Goal: Information Seeking & Learning: Check status

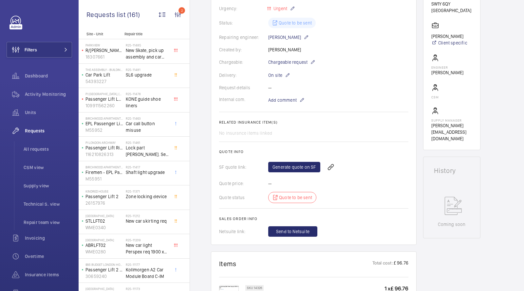
scroll to position [83, 0]
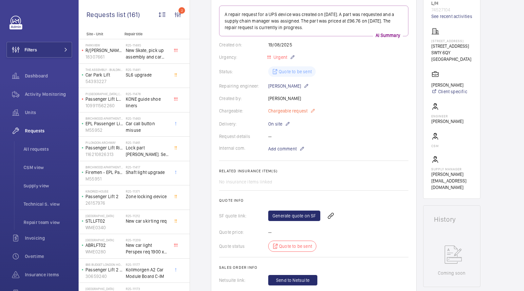
click at [291, 112] on span "Chargeable request" at bounding box center [287, 111] width 39 height 7
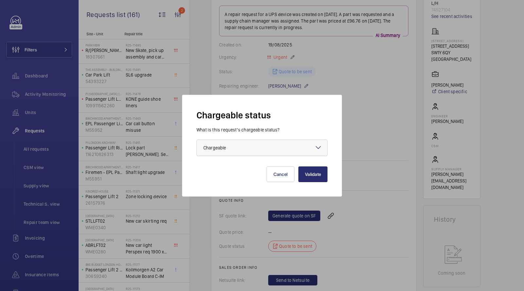
click at [275, 149] on div at bounding box center [262, 148] width 130 height 16
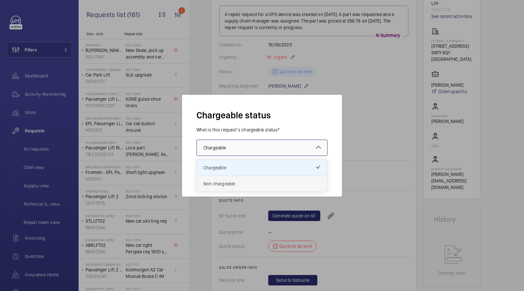
click at [252, 186] on span "Non chargeable" at bounding box center [261, 184] width 117 height 7
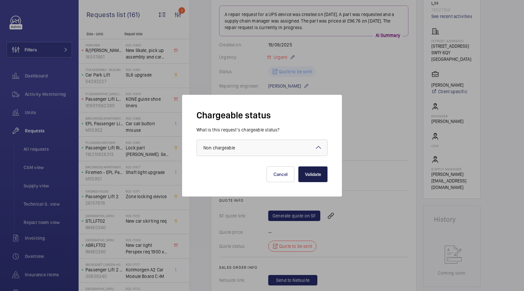
click at [310, 177] on button "Validate" at bounding box center [312, 175] width 29 height 16
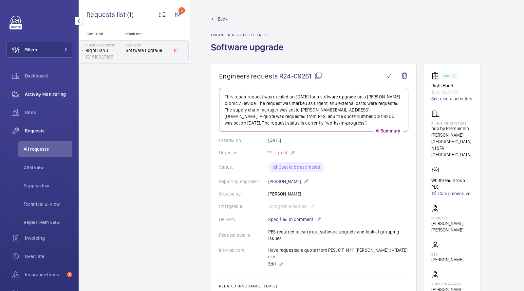
scroll to position [305, 0]
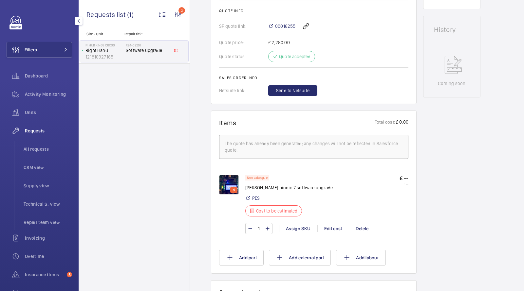
click at [37, 112] on span "Units" at bounding box center [48, 112] width 47 height 7
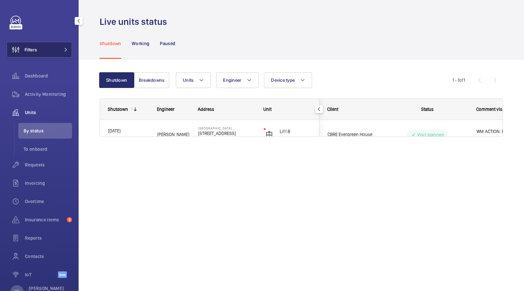
click at [56, 45] on button "Filters" at bounding box center [39, 50] width 65 height 16
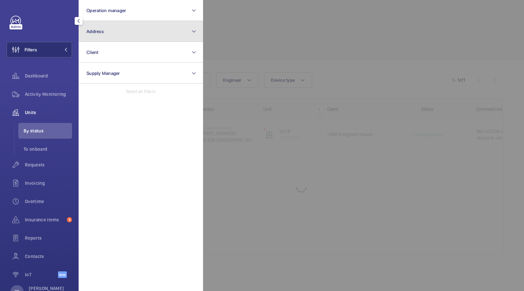
click at [99, 30] on span "Address" at bounding box center [94, 31] width 17 height 5
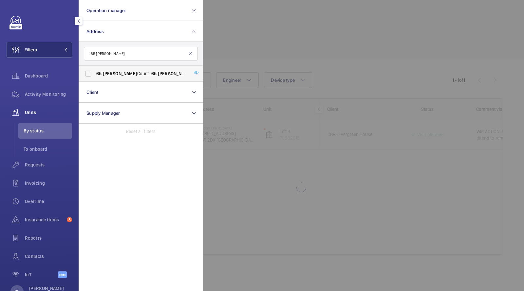
type input "65 [PERSON_NAME]"
click at [129, 79] on label "[STREET_ADDRESS][PERSON_NAME][PERSON_NAME]" at bounding box center [136, 74] width 114 height 16
click at [95, 79] on input "[STREET_ADDRESS][PERSON_NAME][PERSON_NAME]" at bounding box center [88, 73] width 13 height 13
checkbox input "true"
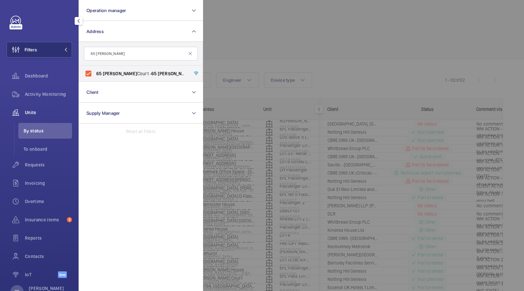
click at [249, 26] on div at bounding box center [465, 145] width 524 height 291
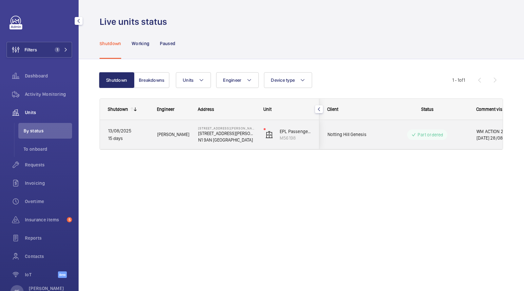
click at [189, 132] on span "[PERSON_NAME]" at bounding box center [173, 135] width 32 height 8
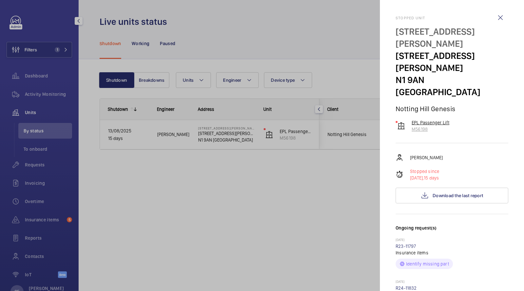
drag, startPoint x: 435, startPoint y: 95, endPoint x: 410, endPoint y: 87, distance: 26.3
click at [410, 120] on wm-front-device-cell "EPL Passenger Lift M56198" at bounding box center [423, 126] width 54 height 13
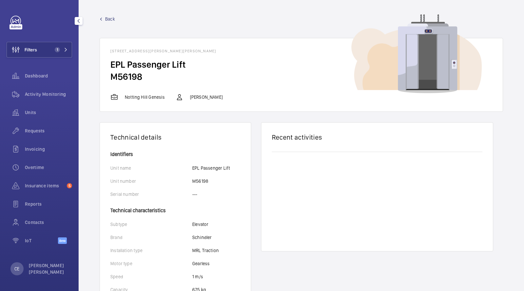
drag, startPoint x: 143, startPoint y: 78, endPoint x: 102, endPoint y: 68, distance: 42.7
click at [102, 68] on wm-front-card-body "EPL Passenger Lift M56198" at bounding box center [301, 76] width 403 height 35
copy wm-front-card-body "EPL Passenger Lift M56198"
click at [48, 92] on span "Activity Monitoring" at bounding box center [48, 94] width 47 height 7
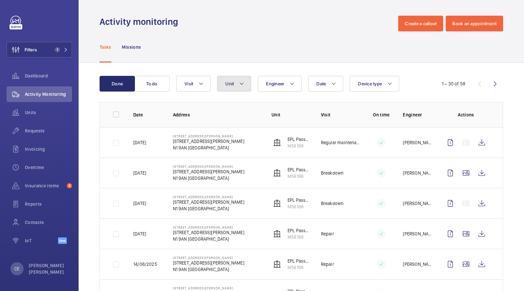
click at [229, 82] on span "Unit" at bounding box center [229, 83] width 9 height 5
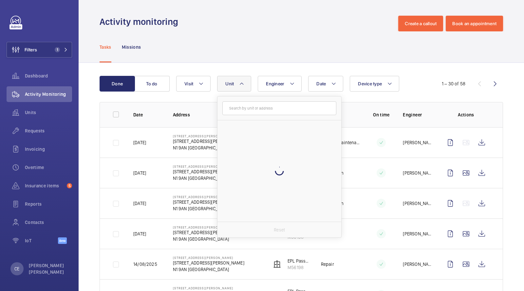
type input "EPL Passenger Lift M56198"
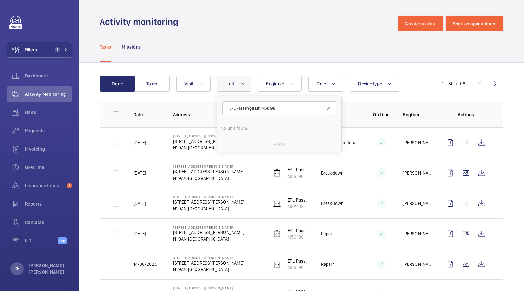
drag, startPoint x: 263, startPoint y: 107, endPoint x: 209, endPoint y: 95, distance: 55.5
click at [231, 85] on span "Unit" at bounding box center [229, 83] width 9 height 5
click at [276, 141] on span "EPL Passenger Lift, M56198" at bounding box center [286, 144] width 76 height 7
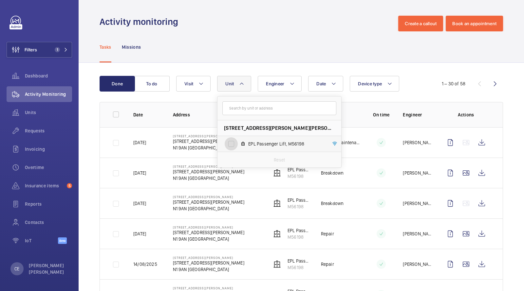
click at [238, 141] on input "EPL Passenger Lift, M56198" at bounding box center [231, 144] width 13 height 13
checkbox input "true"
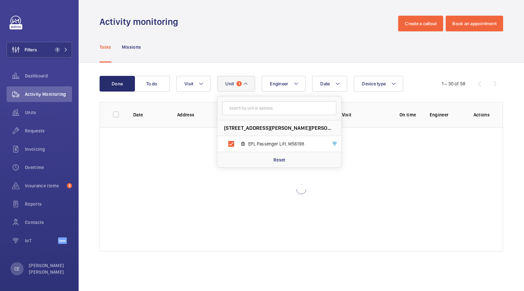
click at [289, 56] on div "Tasks Missions" at bounding box center [301, 46] width 403 height 31
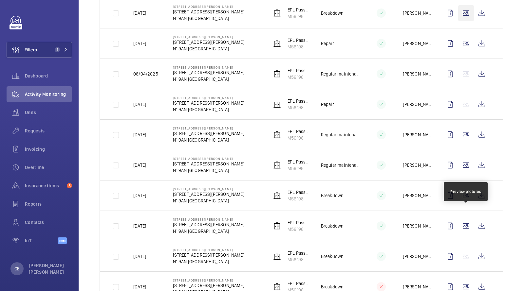
scroll to position [760, 0]
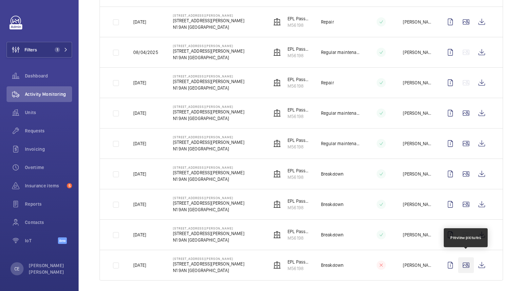
click at [469, 263] on wm-front-icon-button at bounding box center [466, 266] width 16 height 16
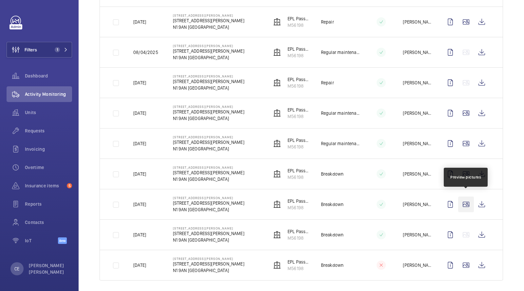
click at [463, 201] on wm-front-icon-button at bounding box center [466, 205] width 16 height 16
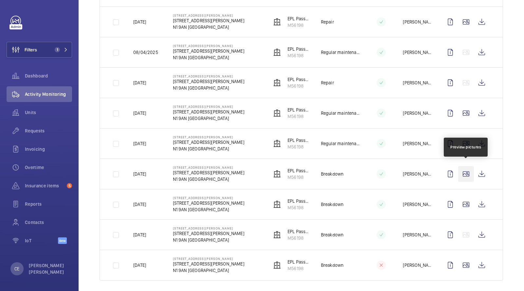
click at [467, 168] on wm-front-icon-button at bounding box center [466, 174] width 16 height 16
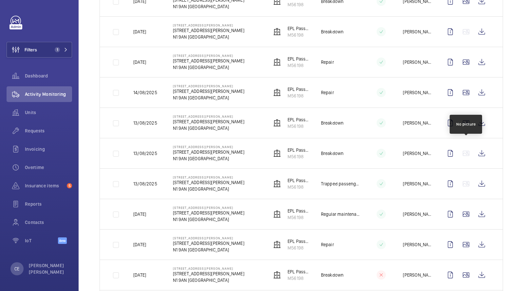
scroll to position [172, 0]
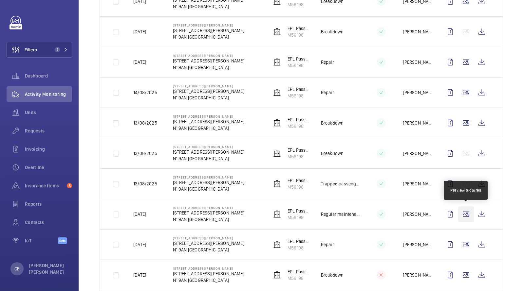
click at [465, 210] on wm-front-icon-button at bounding box center [466, 215] width 16 height 16
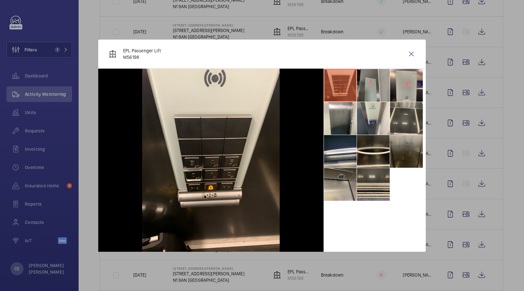
click at [375, 85] on li at bounding box center [373, 85] width 33 height 33
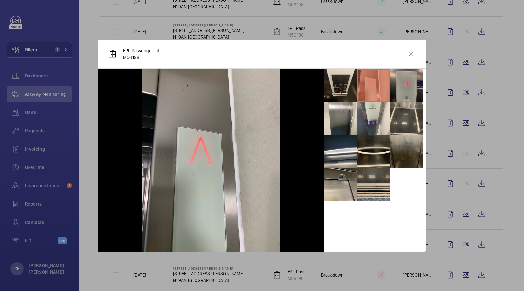
click at [400, 89] on li at bounding box center [406, 85] width 33 height 33
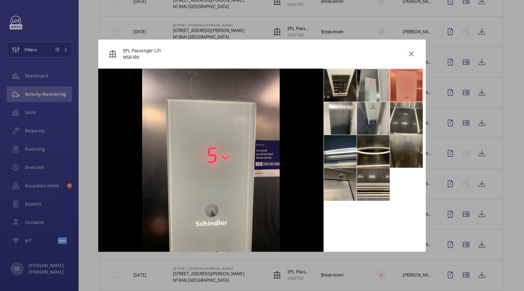
click at [366, 121] on li at bounding box center [373, 118] width 33 height 33
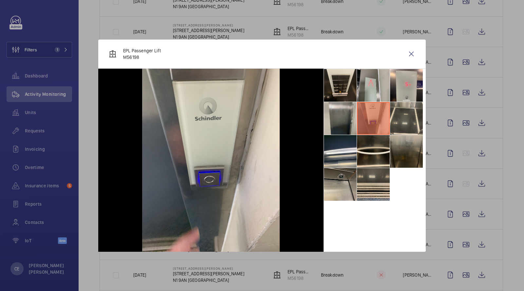
click at [354, 121] on li at bounding box center [340, 118] width 33 height 33
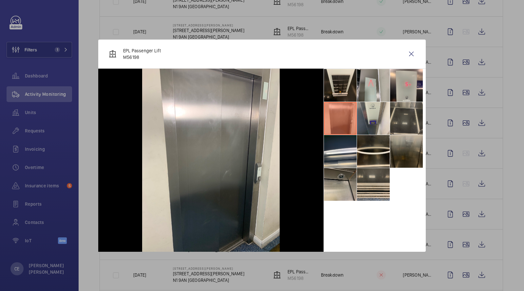
click at [415, 125] on li at bounding box center [406, 118] width 33 height 33
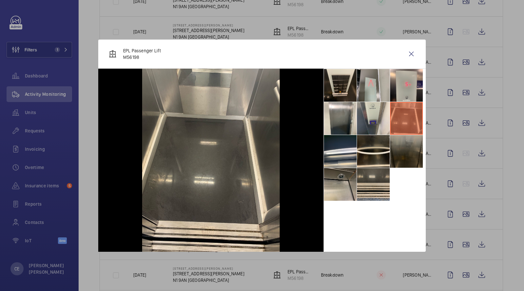
click at [403, 146] on li at bounding box center [406, 151] width 33 height 33
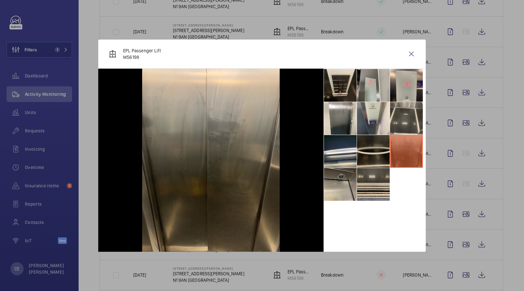
click at [375, 156] on li at bounding box center [373, 151] width 33 height 33
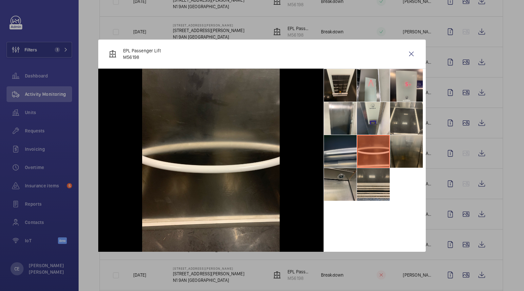
click at [341, 148] on li at bounding box center [340, 151] width 33 height 33
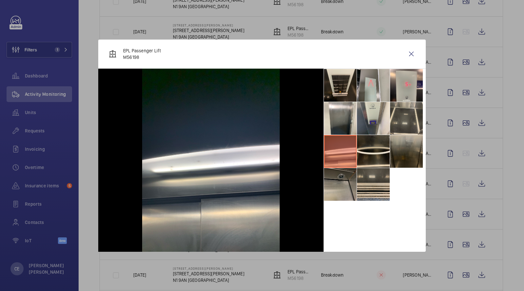
click at [340, 190] on li at bounding box center [340, 184] width 33 height 33
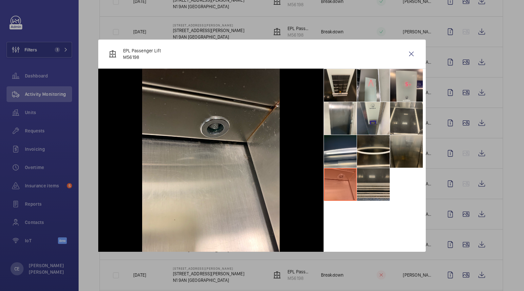
click at [379, 187] on li at bounding box center [373, 184] width 33 height 33
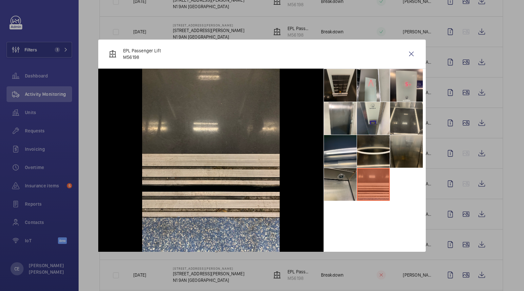
click at [349, 86] on li at bounding box center [340, 85] width 33 height 33
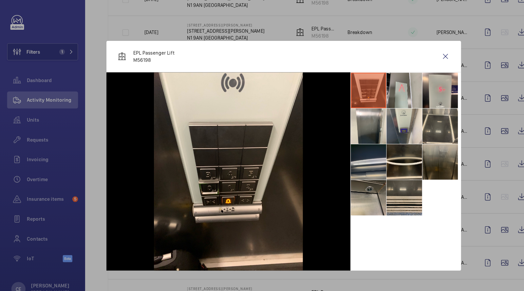
click at [346, 156] on li at bounding box center [340, 151] width 33 height 33
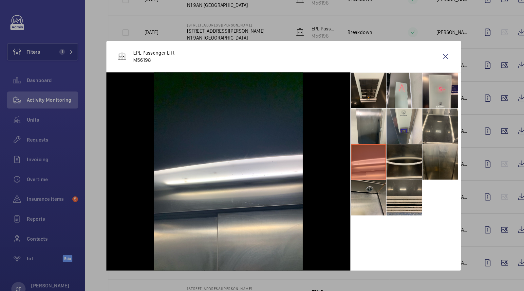
click at [373, 149] on li at bounding box center [373, 151] width 33 height 33
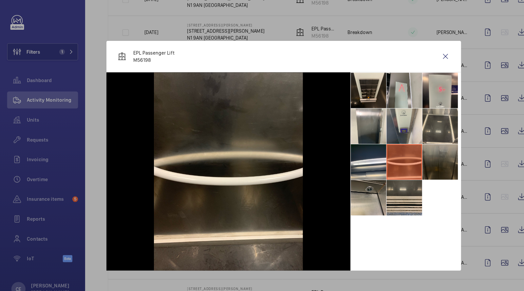
click at [397, 151] on li at bounding box center [406, 151] width 33 height 33
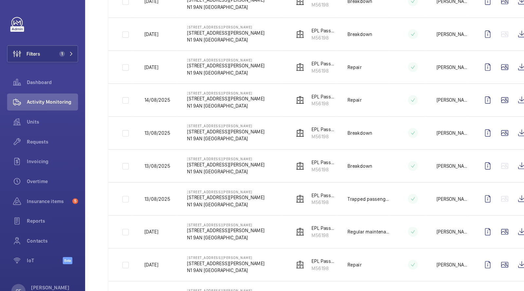
scroll to position [33, 0]
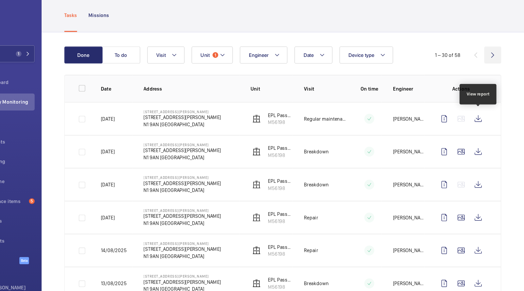
click at [497, 52] on wm-front-icon-button at bounding box center [495, 51] width 16 height 16
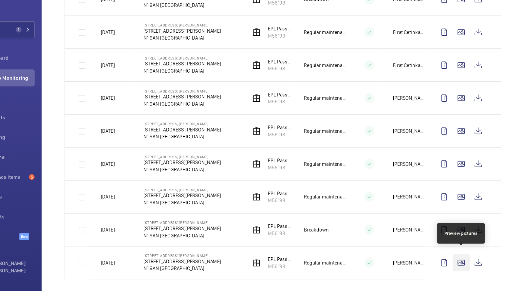
click at [466, 260] on wm-front-icon-button at bounding box center [466, 265] width 16 height 16
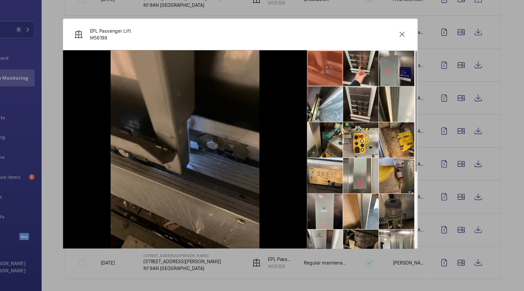
click at [405, 85] on li at bounding box center [406, 85] width 33 height 33
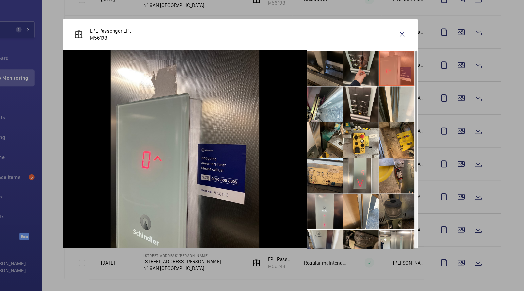
click at [373, 82] on li at bounding box center [373, 85] width 33 height 33
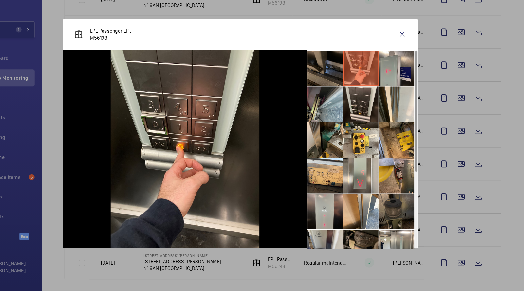
click at [344, 124] on li at bounding box center [340, 118] width 33 height 33
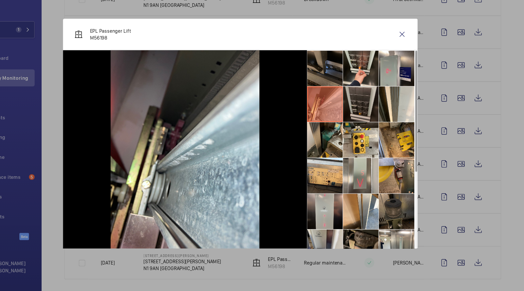
click at [373, 121] on li at bounding box center [373, 118] width 33 height 33
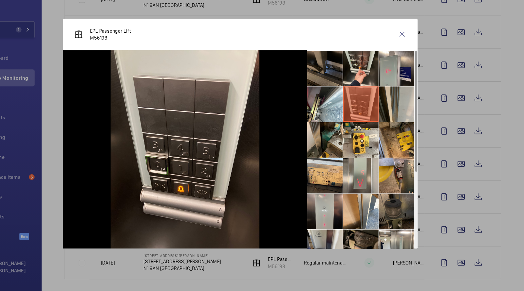
click at [406, 123] on li at bounding box center [406, 118] width 33 height 33
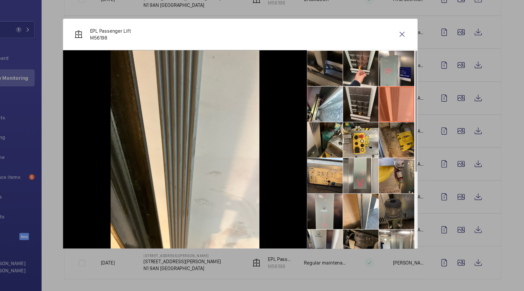
click at [405, 154] on li at bounding box center [406, 151] width 33 height 33
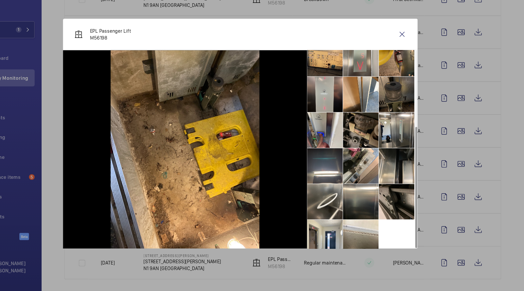
scroll to position [114, 0]
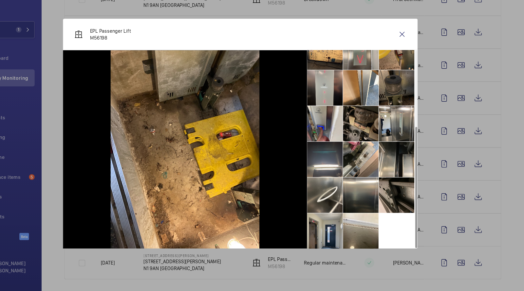
click at [348, 232] on li at bounding box center [340, 235] width 33 height 33
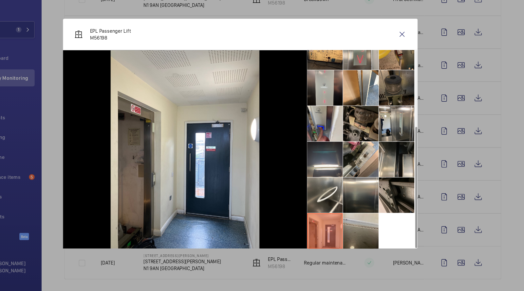
click at [375, 236] on li at bounding box center [373, 235] width 33 height 33
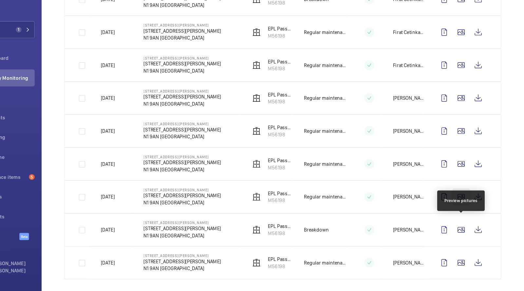
click at [467, 201] on wm-front-icon-button at bounding box center [466, 204] width 16 height 16
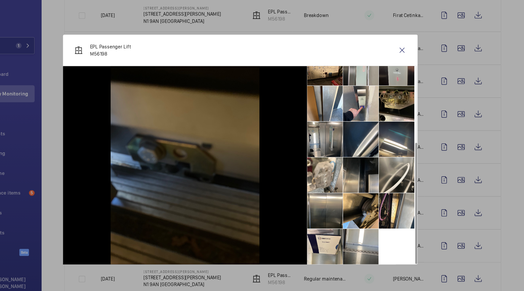
scroll to position [0, 0]
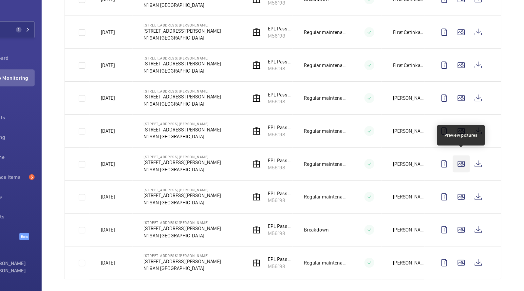
click at [469, 170] on wm-front-icon-button at bounding box center [466, 174] width 16 height 16
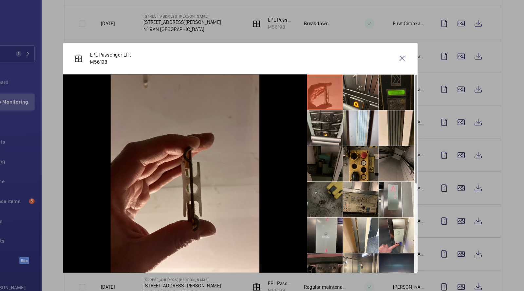
click at [408, 85] on li at bounding box center [406, 85] width 33 height 33
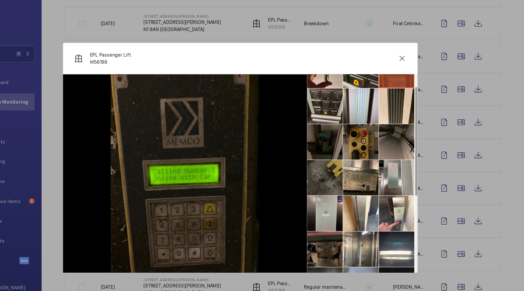
scroll to position [22, 0]
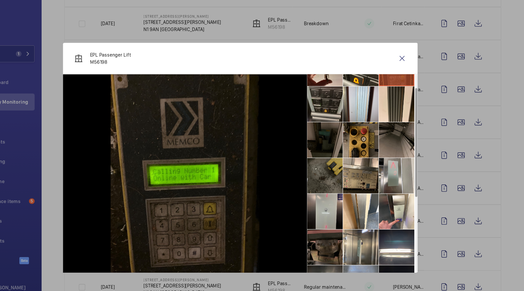
click at [345, 99] on li at bounding box center [340, 96] width 33 height 33
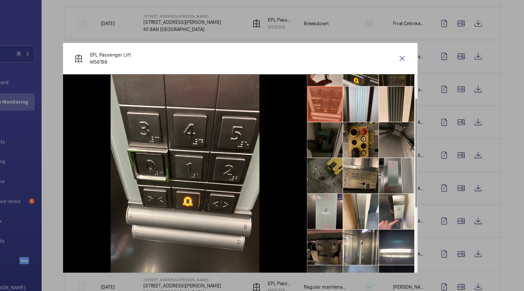
scroll to position [74, 0]
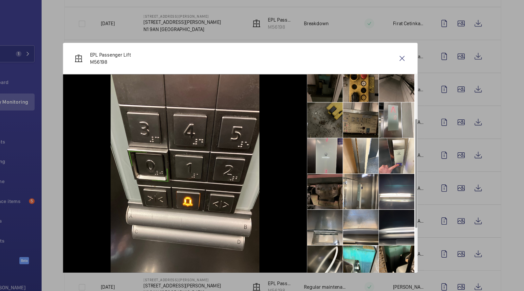
click at [377, 117] on li at bounding box center [373, 111] width 33 height 33
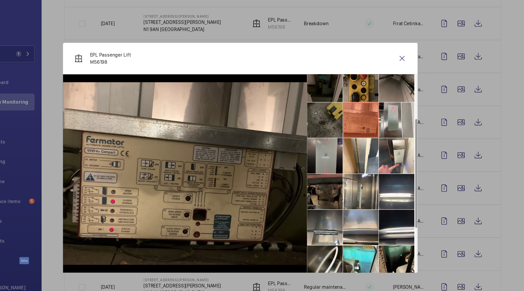
click at [354, 132] on li at bounding box center [340, 144] width 33 height 33
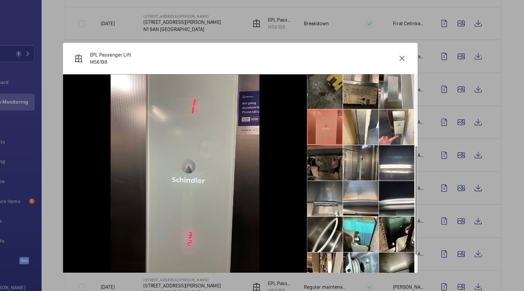
scroll to position [147, 0]
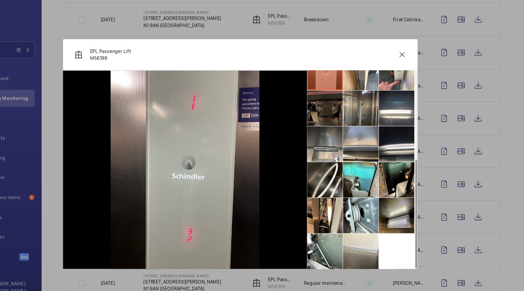
click at [374, 109] on li at bounding box center [373, 103] width 33 height 33
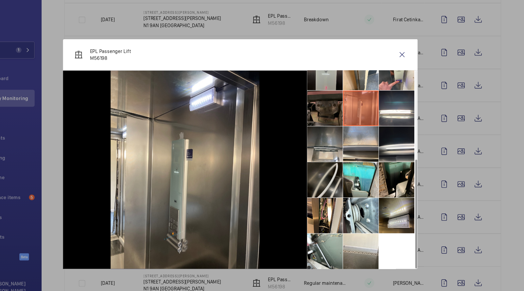
scroll to position [0, 0]
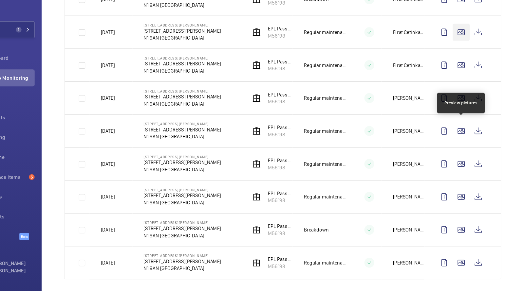
click at [468, 60] on wm-front-icon-button at bounding box center [466, 52] width 16 height 16
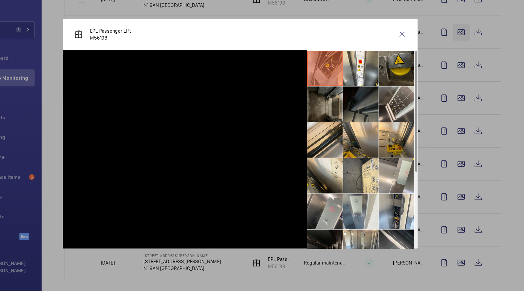
scroll to position [615, 0]
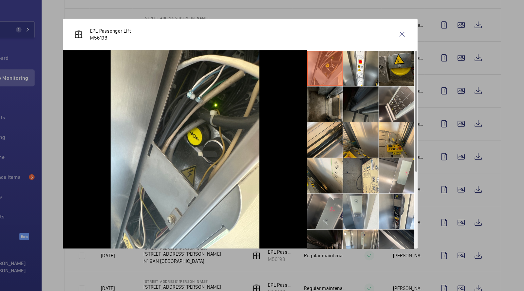
click at [348, 219] on li at bounding box center [340, 217] width 33 height 33
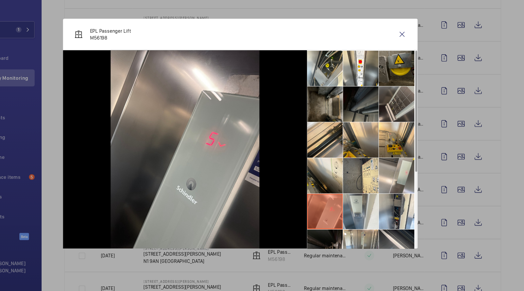
click at [408, 123] on li at bounding box center [406, 118] width 33 height 33
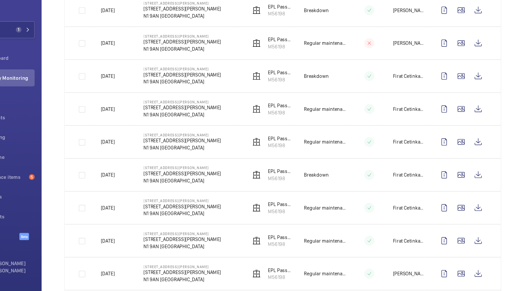
scroll to position [0, 0]
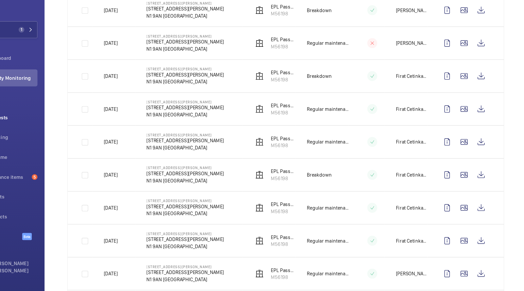
click at [42, 132] on span "Requests" at bounding box center [48, 131] width 47 height 7
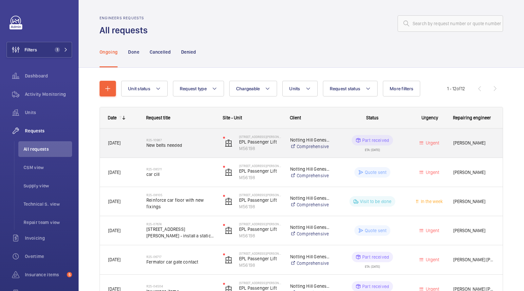
click at [179, 147] on span "New belts needed" at bounding box center [180, 145] width 68 height 7
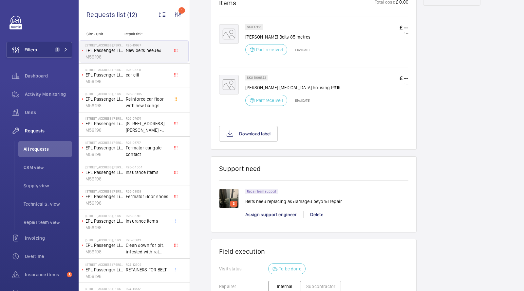
scroll to position [410, 0]
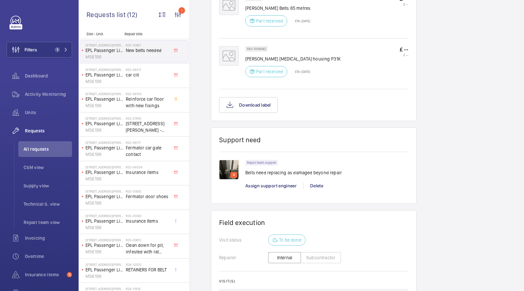
click at [229, 168] on img at bounding box center [229, 170] width 20 height 20
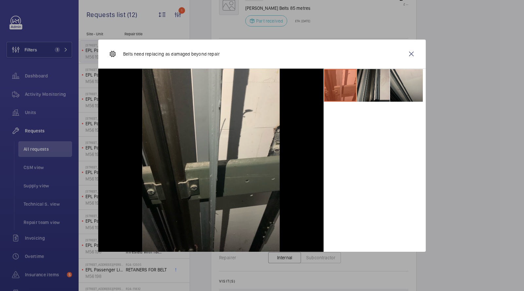
click at [370, 86] on li at bounding box center [373, 85] width 33 height 33
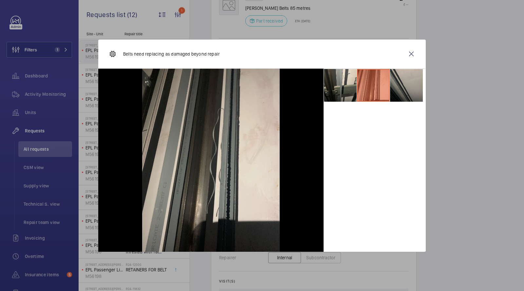
click at [398, 87] on li at bounding box center [406, 85] width 33 height 33
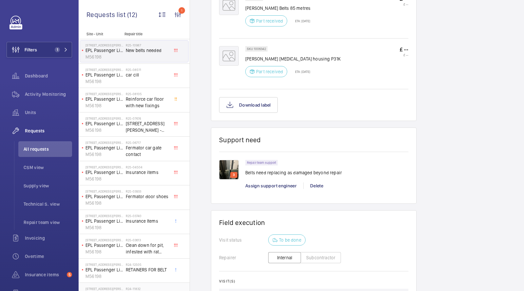
click at [129, 291] on span "belts" at bounding box center [147, 294] width 43 height 7
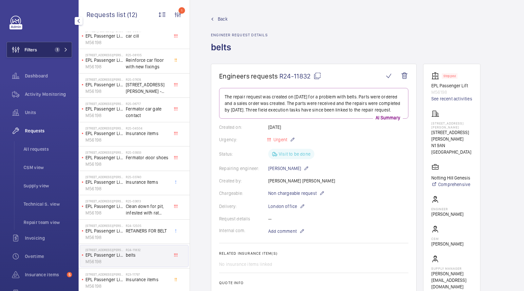
click at [61, 48] on span "1" at bounding box center [60, 49] width 16 height 5
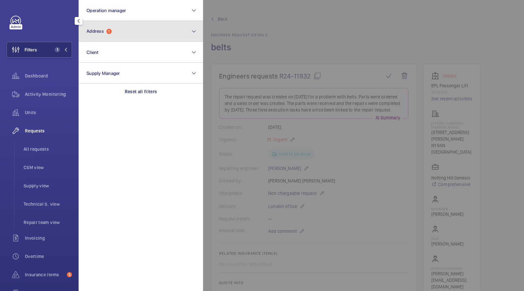
click at [96, 38] on button "Address 1" at bounding box center [141, 31] width 124 height 21
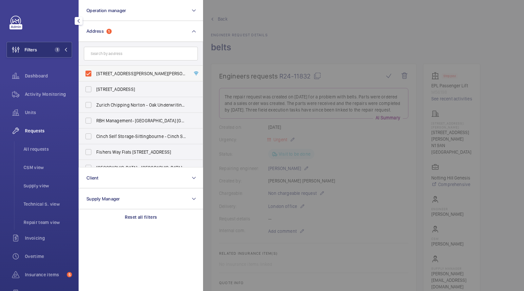
click at [111, 71] on span "[STREET_ADDRESS][PERSON_NAME][PERSON_NAME]" at bounding box center [141, 73] width 90 height 7
click at [95, 71] on input "[STREET_ADDRESS][PERSON_NAME][PERSON_NAME]" at bounding box center [88, 73] width 13 height 13
checkbox input "false"
click at [107, 47] on input "text" at bounding box center [141, 54] width 114 height 14
type input "c"
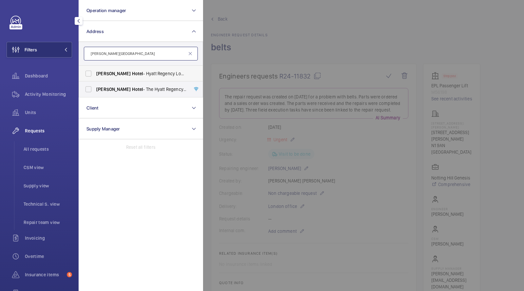
type input "[PERSON_NAME][GEOGRAPHIC_DATA]"
click at [132, 75] on span "Hotel" at bounding box center [137, 73] width 11 height 5
click at [95, 75] on input "[PERSON_NAME][GEOGRAPHIC_DATA] - [GEOGRAPHIC_DATA] - [GEOGRAPHIC_DATA][PERSON_N…" at bounding box center [88, 73] width 13 height 13
checkbox input "true"
click at [115, 96] on label "[PERSON_NAME][GEOGRAPHIC_DATA] - [GEOGRAPHIC_DATA] - [STREET_ADDRESS]" at bounding box center [136, 90] width 114 height 16
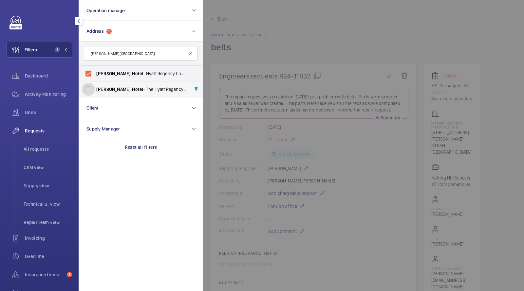
click at [95, 96] on input "[PERSON_NAME][GEOGRAPHIC_DATA] - [GEOGRAPHIC_DATA] - [STREET_ADDRESS]" at bounding box center [88, 89] width 13 height 13
checkbox input "true"
click at [46, 152] on span "All requests" at bounding box center [48, 149] width 48 height 7
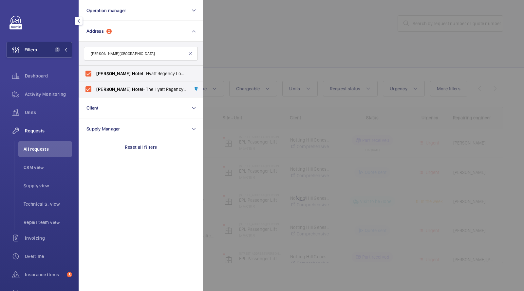
click at [269, 53] on div at bounding box center [465, 145] width 524 height 291
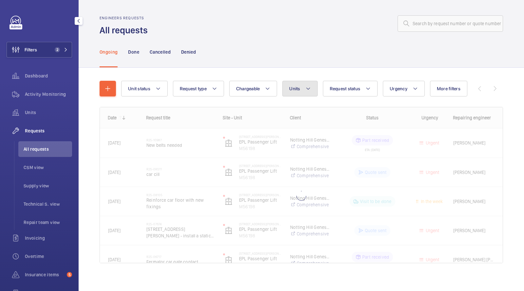
click at [300, 94] on button "Units" at bounding box center [299, 89] width 35 height 16
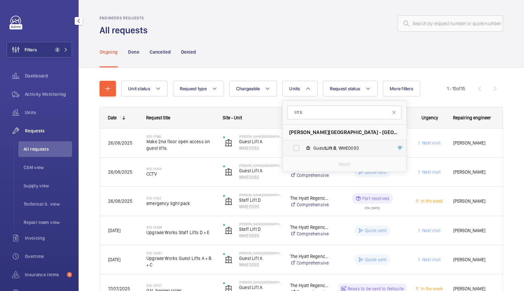
type input "lift b"
click at [324, 143] on label "Guest Lift B , WME0093" at bounding box center [339, 148] width 113 height 16
click at [303, 143] on input "Guest Lift B , WME0093" at bounding box center [296, 148] width 13 height 13
checkbox input "true"
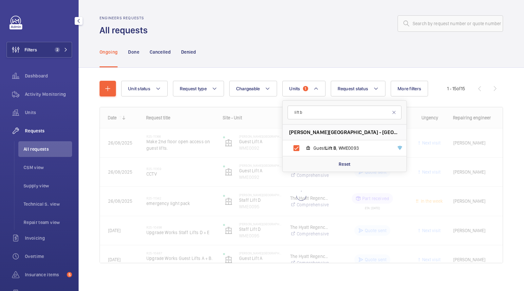
click at [303, 66] on div "Ongoing Done Cancelled Denied" at bounding box center [301, 51] width 403 height 31
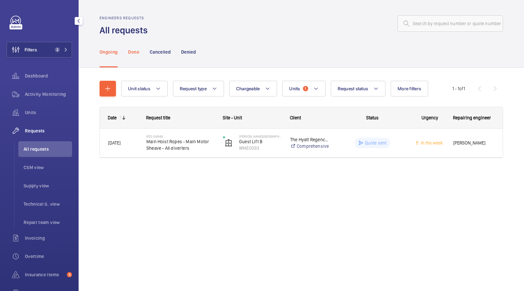
click at [133, 48] on div "Done" at bounding box center [133, 51] width 11 height 31
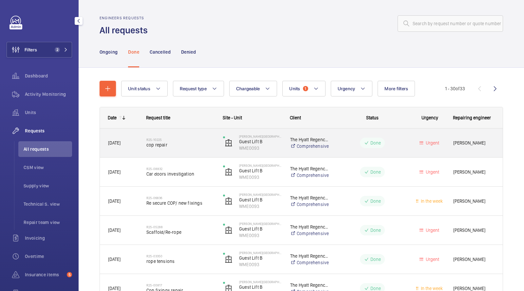
click at [180, 144] on span "cop repair" at bounding box center [180, 145] width 68 height 7
